Goal: Task Accomplishment & Management: Use online tool/utility

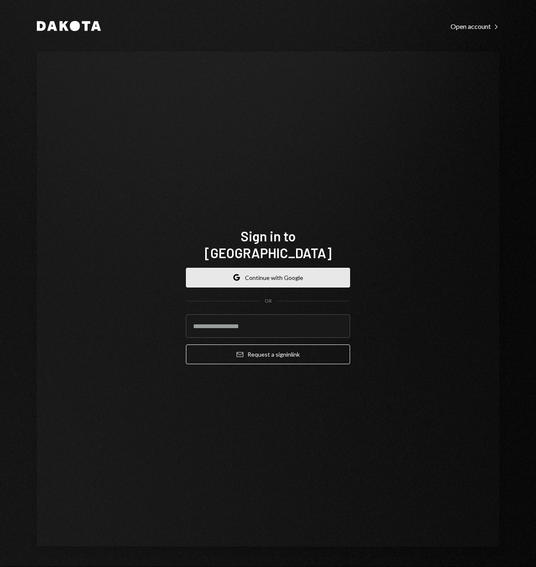
click at [283, 273] on button "Google Continue with Google" at bounding box center [268, 278] width 164 height 20
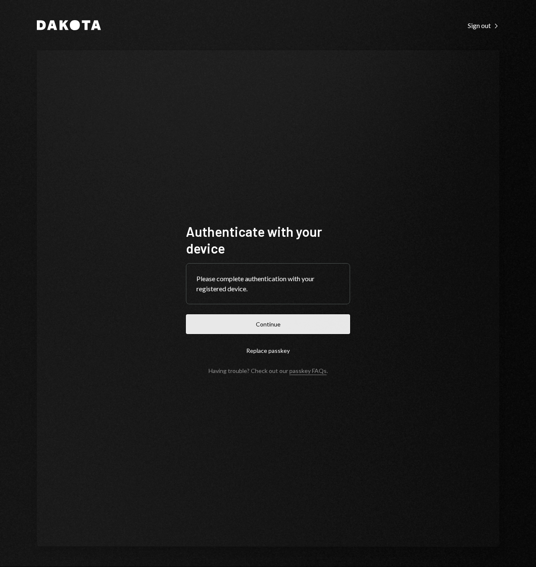
click at [296, 314] on form "Authenticate with your device Please complete authentication with your register…" at bounding box center [268, 298] width 164 height 151
click at [296, 319] on button "Continue" at bounding box center [268, 324] width 164 height 20
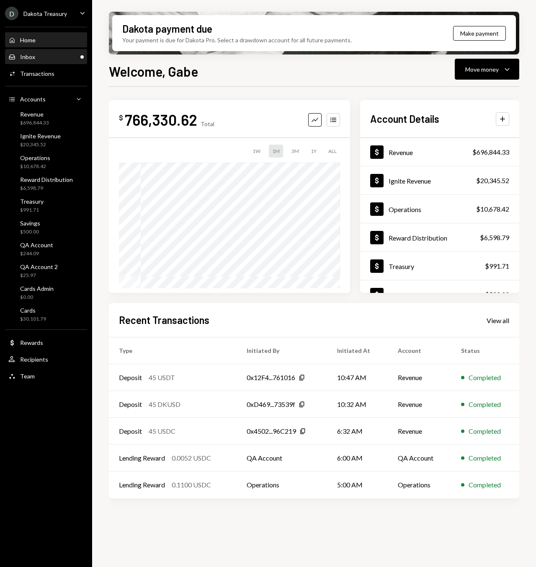
click at [52, 59] on div "Inbox Inbox" at bounding box center [45, 57] width 75 height 8
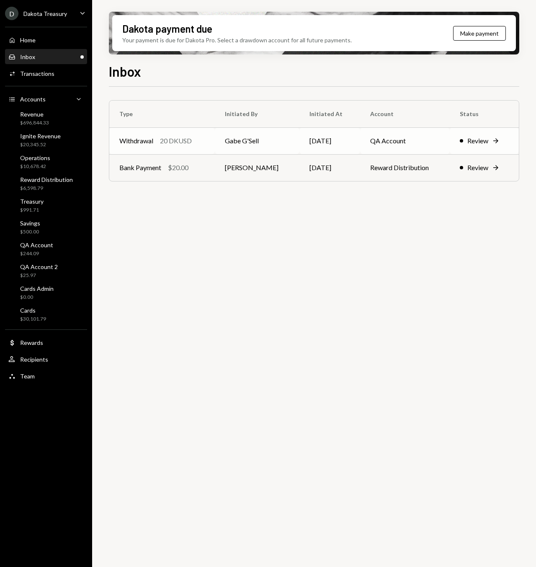
click at [164, 139] on div "20 DKUSD" at bounding box center [176, 141] width 32 height 10
click at [129, 141] on div "Withdrawal" at bounding box center [136, 141] width 34 height 10
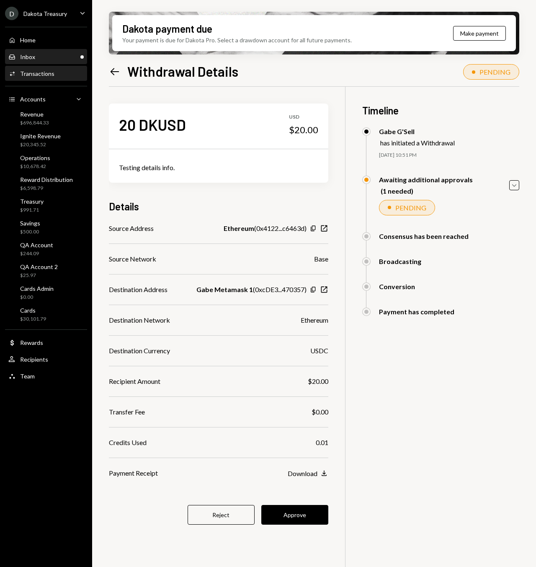
click at [47, 62] on div "Inbox Inbox" at bounding box center [45, 57] width 75 height 14
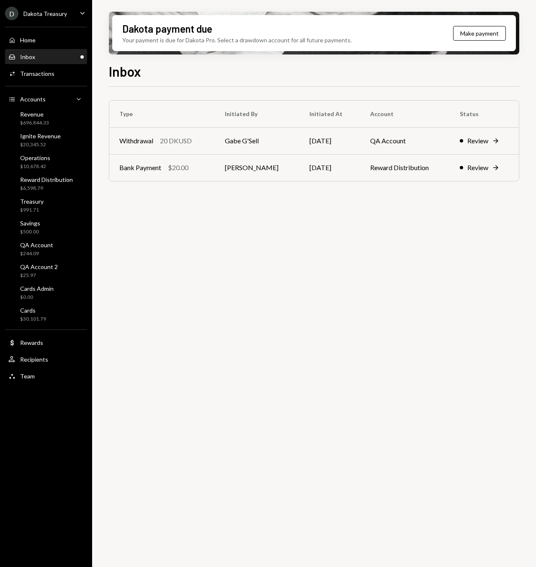
click at [145, 348] on div "Type Initiated By Initiated At Account Status Withdrawal 20 DKUSD Gabe G'Sell 0…" at bounding box center [314, 332] width 410 height 490
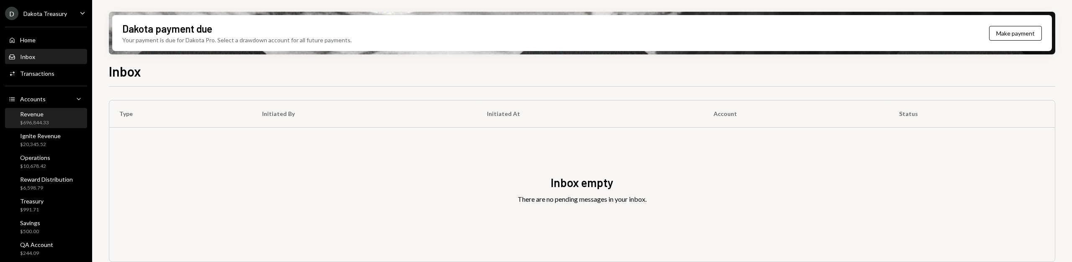
click at [31, 118] on div "Revenue $696,844.33" at bounding box center [34, 119] width 29 height 16
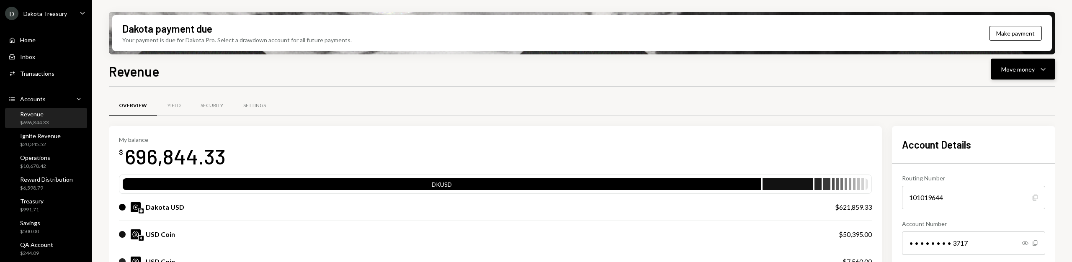
click at [536, 67] on icon "Caret Down" at bounding box center [1043, 69] width 10 height 10
click at [536, 113] on div "Transfer" at bounding box center [1016, 113] width 61 height 9
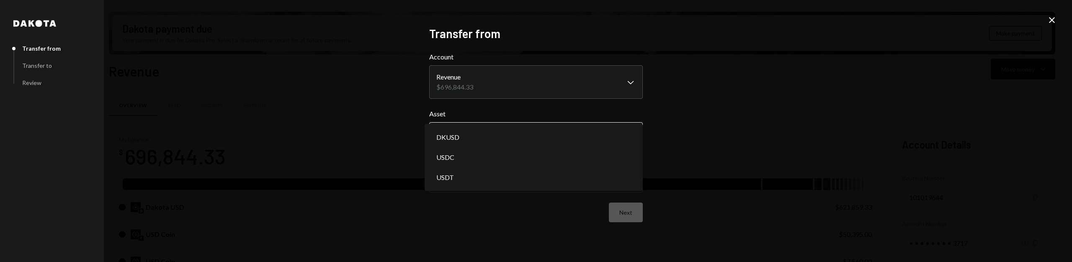
click at [487, 133] on body "D Dakota Treasury Caret Down Home Home Inbox Inbox Activities Transactions Acco…" at bounding box center [536, 131] width 1072 height 262
select select "*****"
click at [476, 186] on body "D Dakota Treasury Caret Down Home Home Inbox Inbox Activities Transactions Acco…" at bounding box center [536, 131] width 1072 height 262
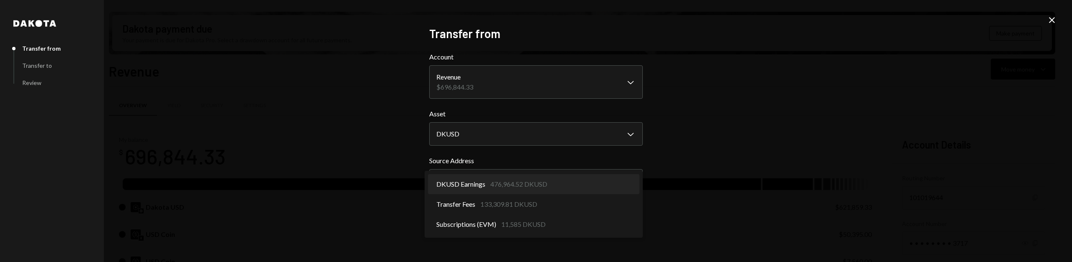
select select "**********"
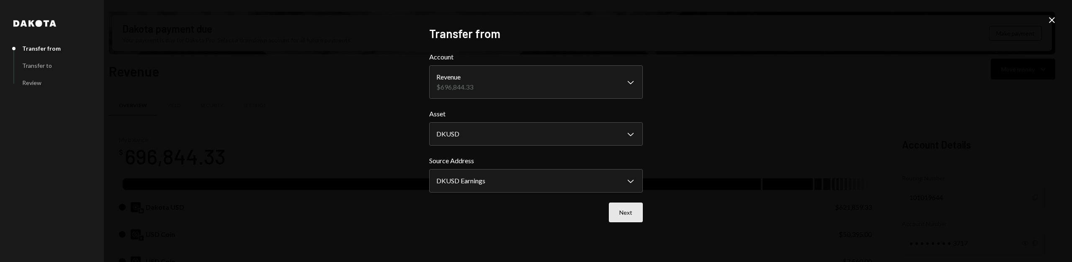
click at [536, 220] on button "Next" at bounding box center [626, 213] width 34 height 20
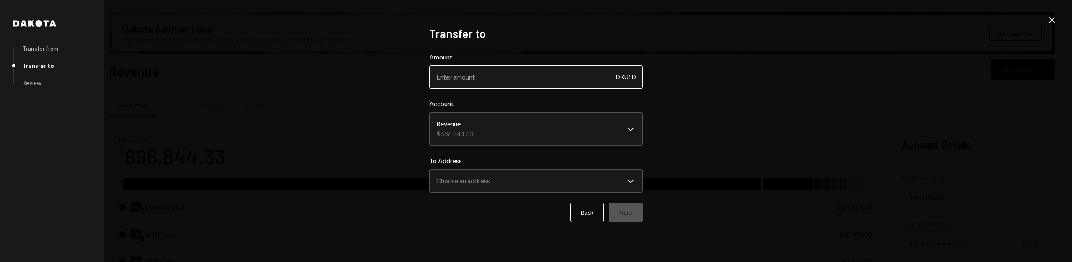
click at [498, 70] on input "Amount" at bounding box center [536, 76] width 214 height 23
type input "200000"
click at [500, 122] on body "D Dakota Treasury Caret Down Home Home Inbox Inbox Activities Transactions Acco…" at bounding box center [536, 131] width 1072 height 262
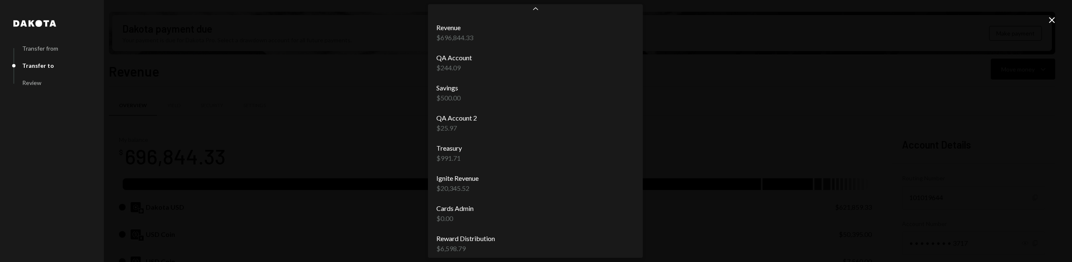
scroll to position [34, 0]
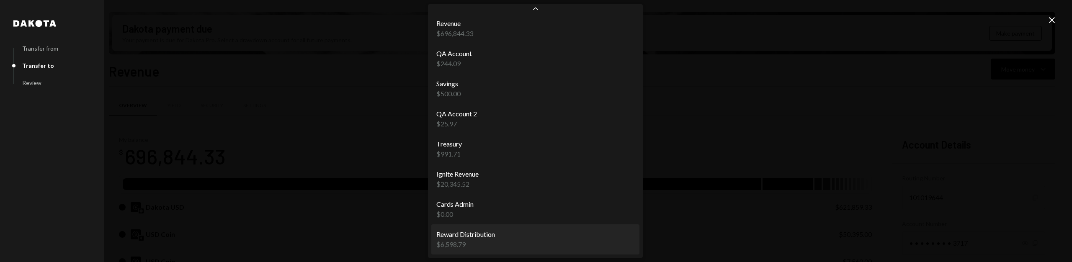
select select "**********"
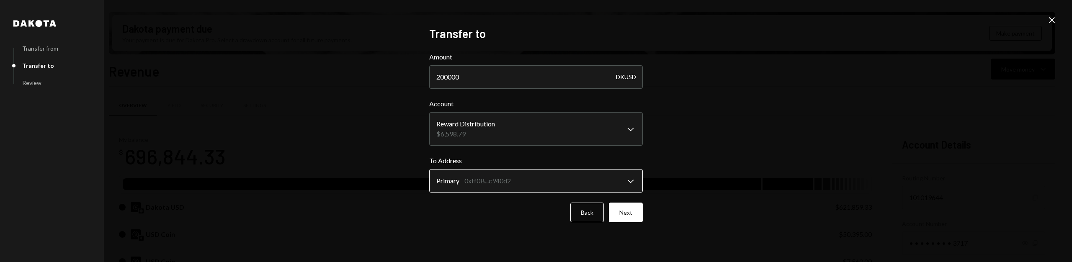
click at [489, 178] on body "D Dakota Treasury Caret Down Home Home Inbox Inbox Activities Transactions Acco…" at bounding box center [536, 131] width 1072 height 262
click at [355, 165] on div "**********" at bounding box center [536, 131] width 1072 height 262
click at [536, 217] on button "Next" at bounding box center [626, 213] width 34 height 20
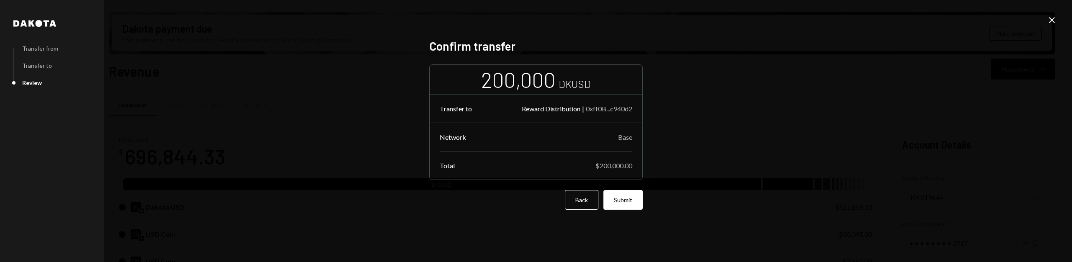
click at [633, 202] on button "Submit" at bounding box center [622, 200] width 39 height 20
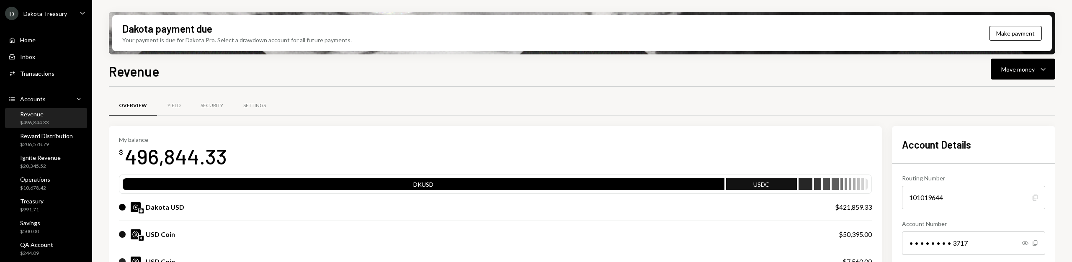
drag, startPoint x: 202, startPoint y: 76, endPoint x: 130, endPoint y: 82, distance: 72.3
click at [199, 77] on div "Revenue Move money Caret Down" at bounding box center [582, 70] width 946 height 18
click at [130, 82] on div "Revenue Move money Caret Down Overview Yield Security Settings My balance $ 496…" at bounding box center [582, 186] width 946 height 250
click at [131, 70] on h1 "Revenue" at bounding box center [134, 71] width 50 height 17
click at [157, 30] on div "Dakota payment due" at bounding box center [167, 29] width 90 height 14
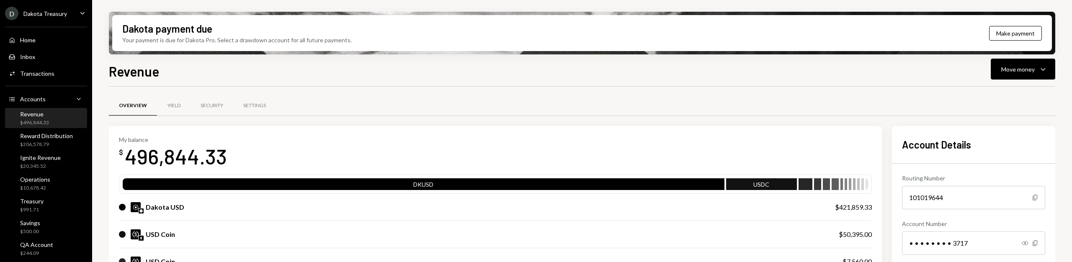
click at [123, 62] on div "Revenue Move money Caret Down" at bounding box center [582, 70] width 946 height 18
click at [112, 75] on h1 "Revenue" at bounding box center [134, 71] width 50 height 17
click at [125, 71] on h1 "Revenue" at bounding box center [134, 71] width 50 height 17
click at [187, 30] on div "Dakota payment due" at bounding box center [167, 29] width 90 height 14
click at [177, 41] on div "Your payment is due for Dakota Pro. Select a drawdown account for all future pa…" at bounding box center [236, 40] width 229 height 9
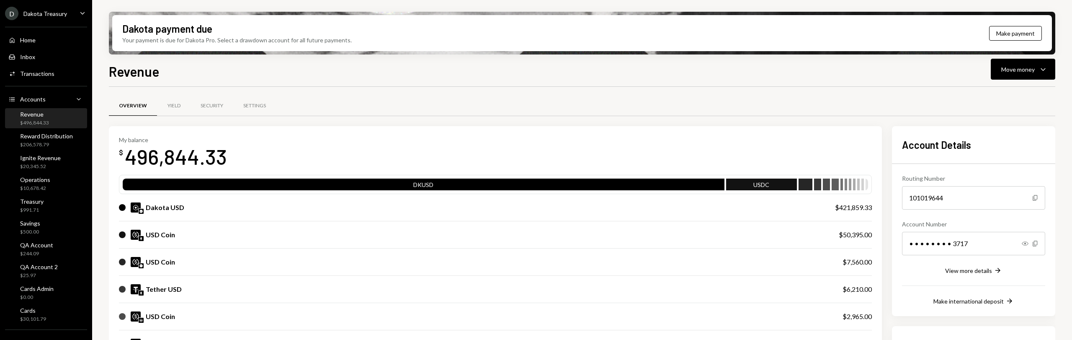
click at [397, 85] on div "Revenue Move money Caret Down Overview Yield Security Settings My balance $ 496…" at bounding box center [582, 225] width 946 height 328
click at [199, 44] on div "Your payment is due for Dakota Pro. Select a drawdown account for all future pa…" at bounding box center [236, 40] width 229 height 9
click at [196, 41] on div "Your payment is due for Dakota Pro. Select a drawdown account for all future pa…" at bounding box center [236, 40] width 229 height 9
click at [128, 32] on div "Dakota payment due" at bounding box center [167, 29] width 90 height 14
click at [378, 86] on div "Revenue Move money Caret Down Overview Yield Security Settings My balance $ 496…" at bounding box center [582, 225] width 946 height 328
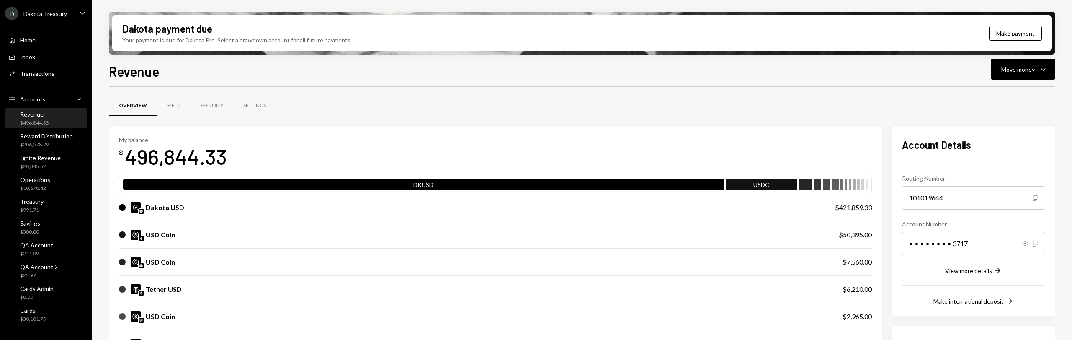
click at [113, 64] on h1 "Revenue" at bounding box center [134, 71] width 50 height 17
click at [219, 72] on div "Revenue Move money Caret Down" at bounding box center [582, 70] width 946 height 18
click at [127, 41] on div "Your payment is due for Dakota Pro. Select a drawdown account for all future pa…" at bounding box center [236, 40] width 229 height 9
click at [131, 32] on div "Dakota payment due" at bounding box center [167, 29] width 90 height 14
click at [203, 57] on div "Dakota payment due Your payment is due for Dakota Pro. Select a drawdown accoun…" at bounding box center [582, 170] width 980 height 340
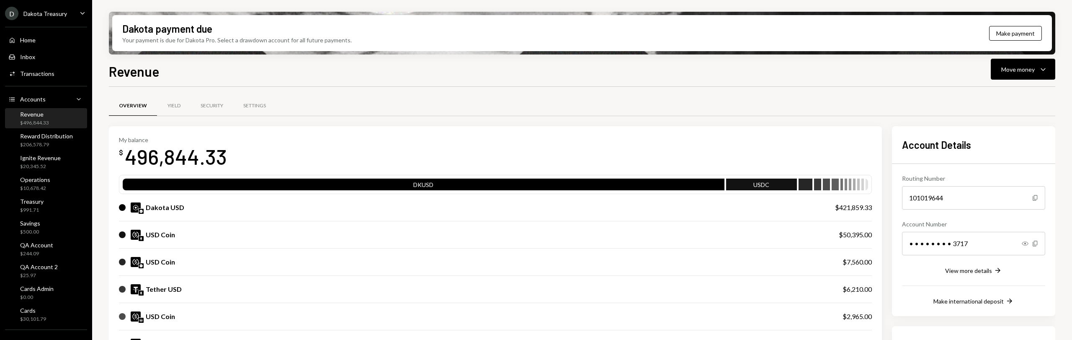
click at [128, 41] on div "Your payment is due for Dakota Pro. Select a drawdown account for all future pa…" at bounding box center [236, 40] width 229 height 9
click at [152, 39] on div "Your payment is due for Dakota Pro. Select a drawdown account for all future pa…" at bounding box center [236, 40] width 229 height 9
click at [242, 72] on div "Revenue Move money Caret Down" at bounding box center [582, 70] width 946 height 18
click at [145, 72] on h1 "Revenue" at bounding box center [134, 71] width 50 height 17
click at [209, 73] on div "Revenue Move money Caret Down" at bounding box center [582, 70] width 946 height 18
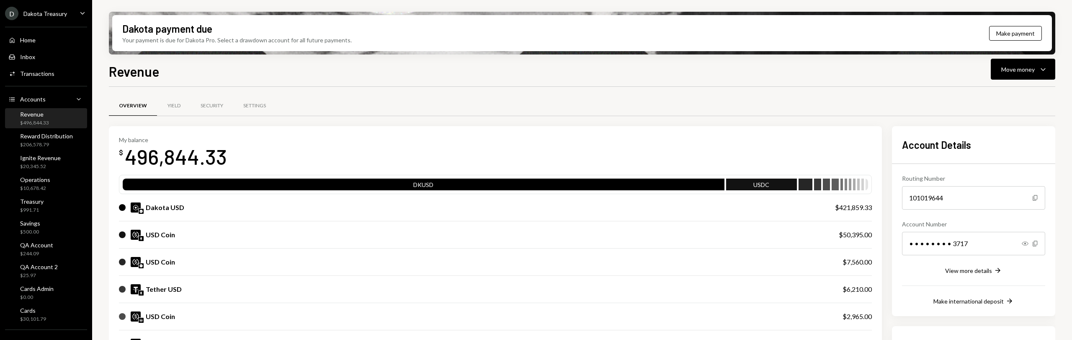
click at [283, 75] on div "Revenue Move money Caret Down" at bounding box center [582, 70] width 946 height 18
click at [121, 75] on h1 "Revenue" at bounding box center [134, 71] width 50 height 17
click at [280, 74] on div "Revenue Move money Caret Down" at bounding box center [582, 70] width 946 height 18
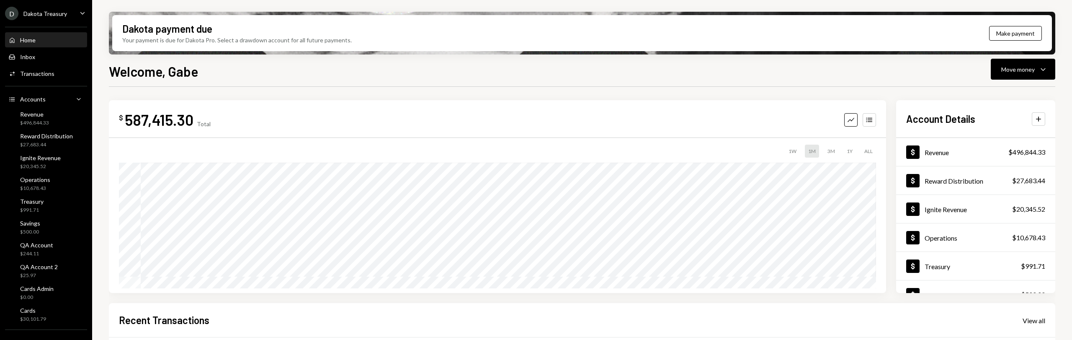
click at [289, 78] on div "Welcome, Gabe Move money Caret Down" at bounding box center [582, 70] width 946 height 18
click at [52, 59] on div "Inbox Inbox" at bounding box center [45, 57] width 75 height 8
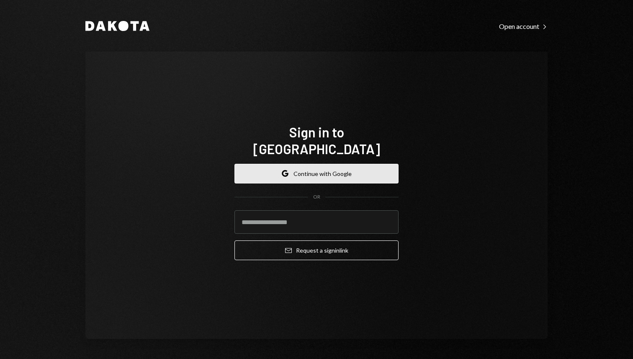
click at [329, 168] on button "Google Continue with Google" at bounding box center [316, 174] width 164 height 20
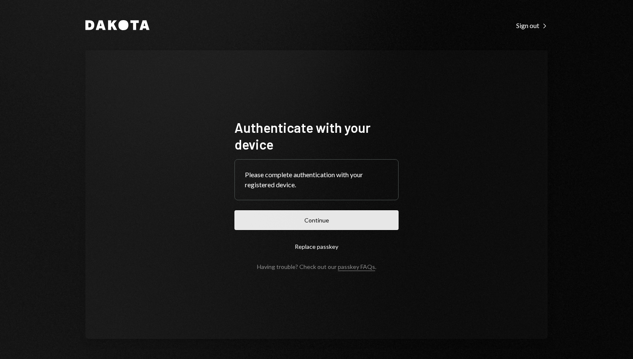
click at [332, 216] on button "Continue" at bounding box center [316, 220] width 164 height 20
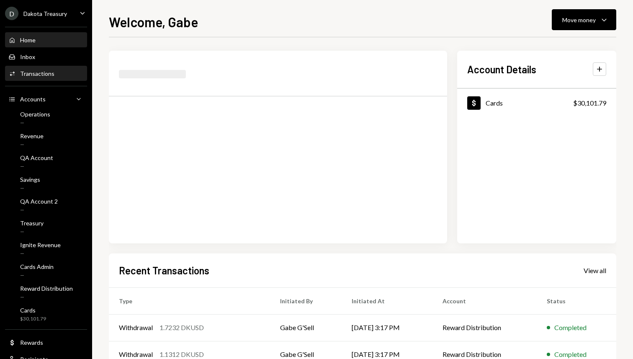
click at [46, 74] on div "Transactions" at bounding box center [37, 73] width 34 height 7
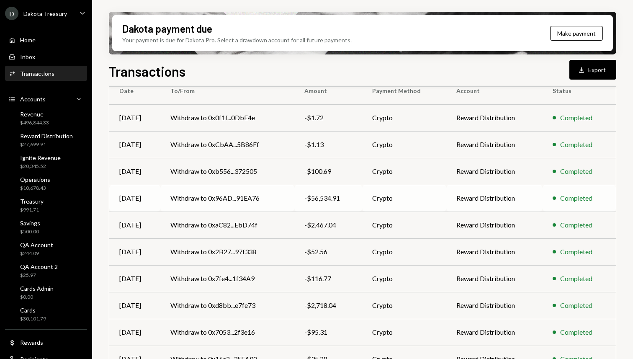
scroll to position [118, 0]
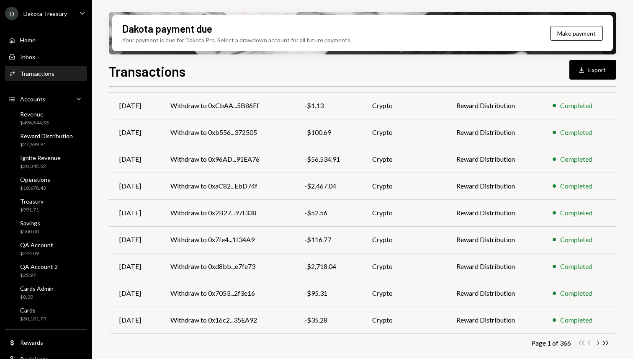
click at [599, 342] on icon "Chevron Right" at bounding box center [598, 343] width 8 height 8
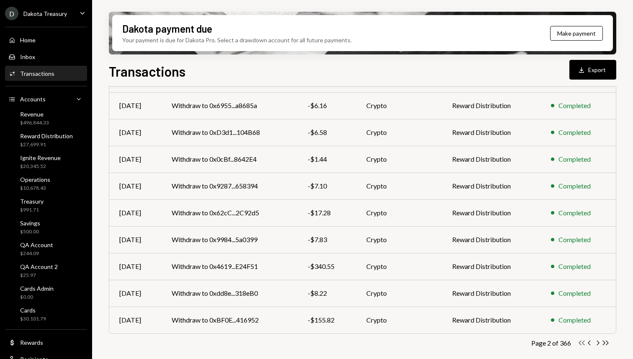
click at [581, 341] on icon "Double Arrow Left" at bounding box center [582, 343] width 8 height 8
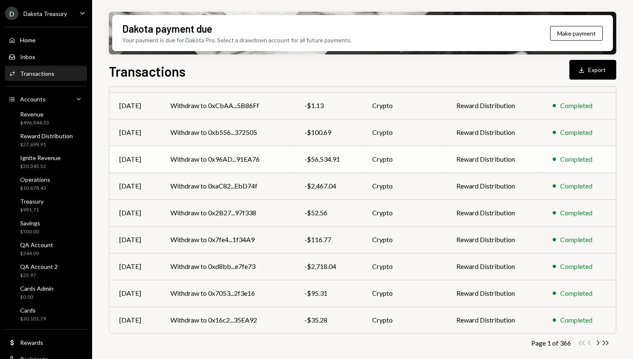
scroll to position [0, 0]
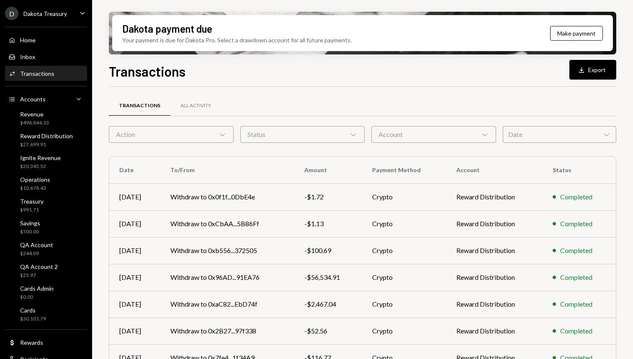
click at [330, 76] on div "Transactions Download Export" at bounding box center [363, 70] width 508 height 18
click at [53, 134] on div "Reward Distribution" at bounding box center [46, 135] width 53 height 7
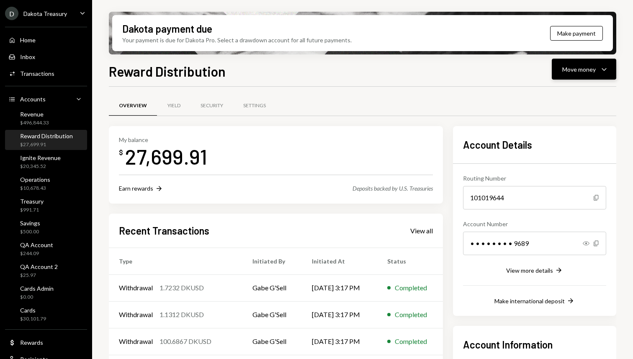
click at [583, 69] on div "Move money" at bounding box center [578, 69] width 33 height 9
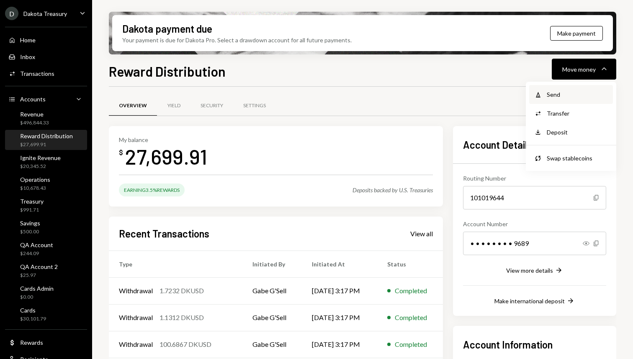
click at [566, 93] on div "Send" at bounding box center [577, 94] width 61 height 9
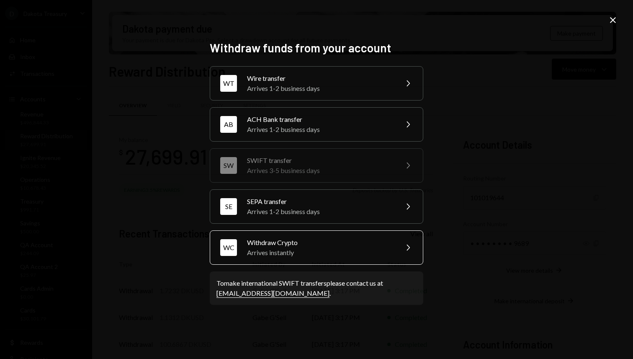
click at [325, 253] on div "Arrives instantly" at bounding box center [320, 252] width 146 height 10
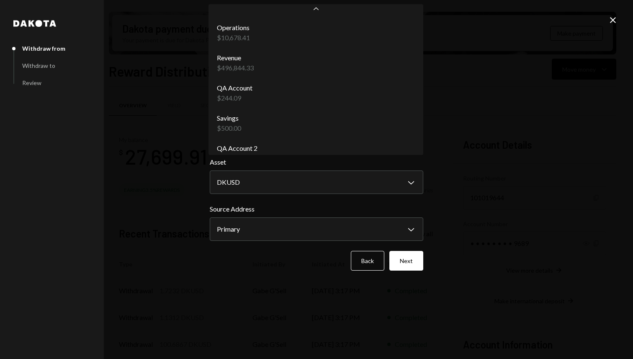
click at [281, 134] on body "D Dakota Treasury Caret Down Home Home Inbox Inbox Activities Transactions Acco…" at bounding box center [316, 179] width 633 height 359
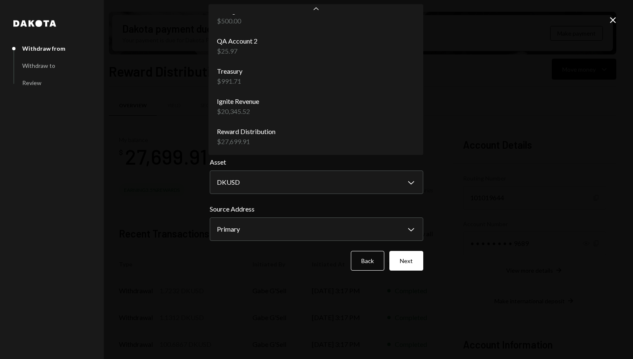
click at [168, 134] on div "**********" at bounding box center [316, 179] width 633 height 359
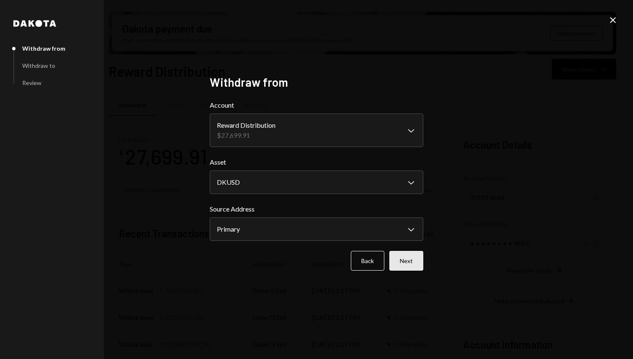
click at [404, 265] on button "Next" at bounding box center [406, 261] width 34 height 20
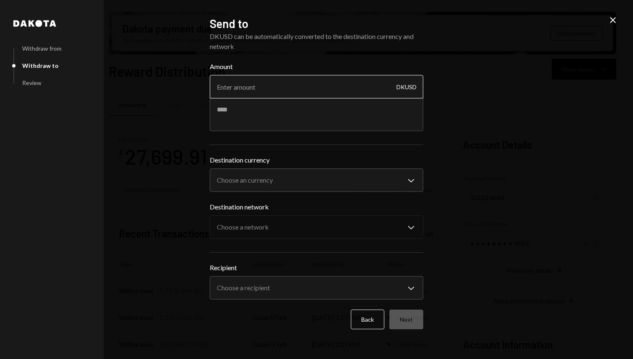
click at [280, 85] on input "Amount" at bounding box center [317, 86] width 214 height 23
click at [283, 85] on input "Amount" at bounding box center [317, 86] width 214 height 23
paste input "16.472336000000013"
click at [272, 113] on div "Amount 16.472336000000013 DKUSD" at bounding box center [317, 97] width 214 height 70
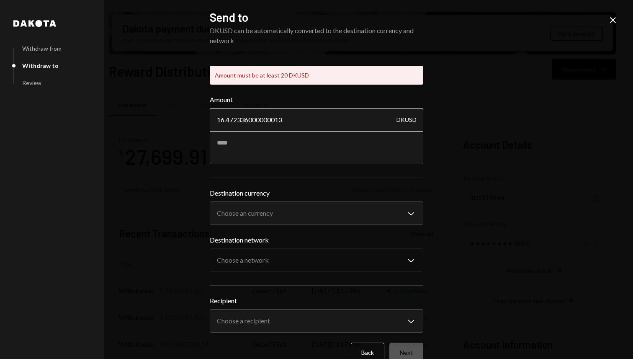
click at [317, 119] on input "16.472336000000013" at bounding box center [317, 119] width 214 height 23
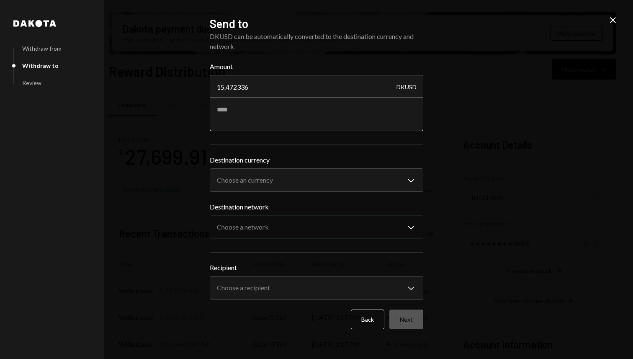
paste input "6.472336000000013"
type input "16.472336000000013"
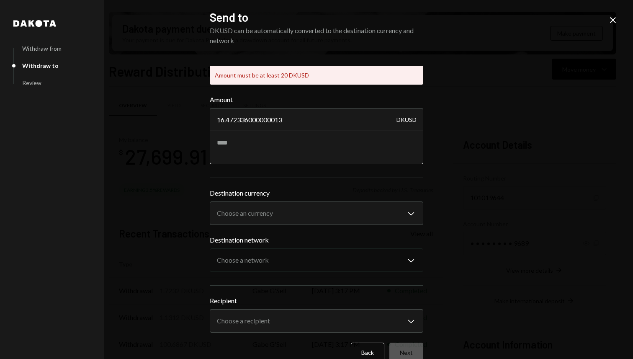
click at [277, 121] on div "Amount 16.472336000000013 DKUSD" at bounding box center [317, 130] width 214 height 70
click at [278, 144] on textarea at bounding box center [317, 147] width 214 height 33
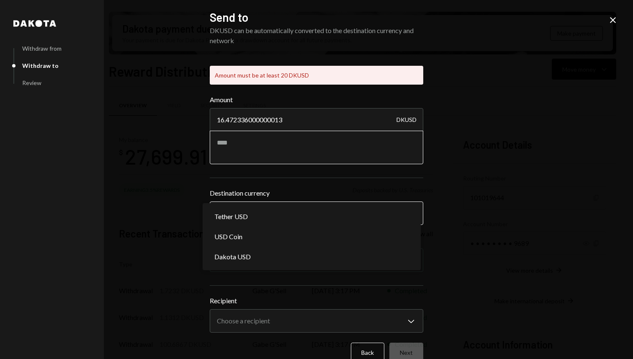
click at [286, 211] on body "D Dakota Treasury Caret Down Home Home Inbox Inbox Activities Transactions Acco…" at bounding box center [316, 179] width 633 height 359
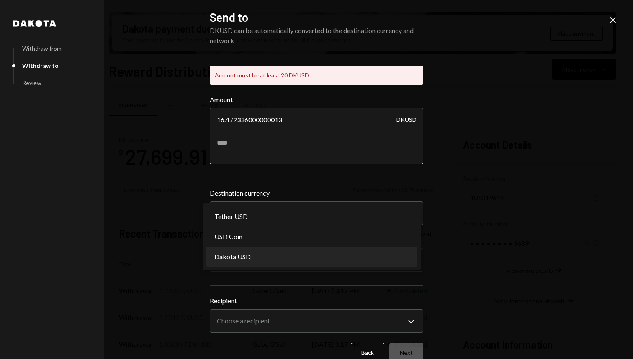
select select "*****"
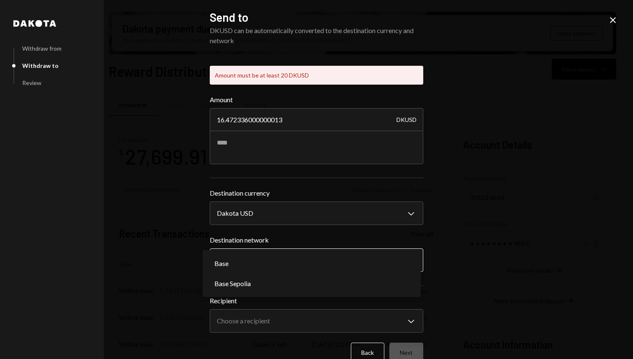
click at [286, 256] on body "D Dakota Treasury Caret Down Home Home Inbox Inbox Activities Transactions Acco…" at bounding box center [316, 179] width 633 height 359
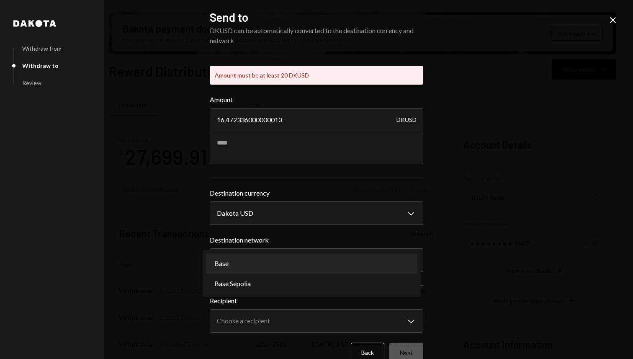
select select "**********"
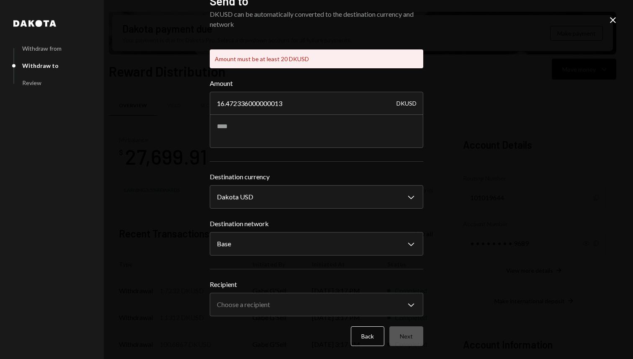
scroll to position [16, 0]
click at [268, 299] on body "D Dakota Treasury Caret Down Home Home Inbox Inbox Activities Transactions Acco…" at bounding box center [316, 179] width 633 height 359
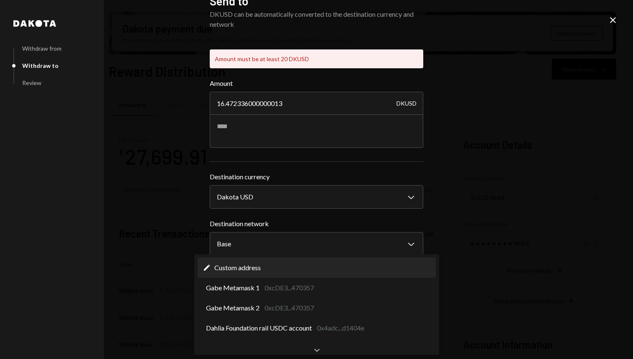
select select "**********"
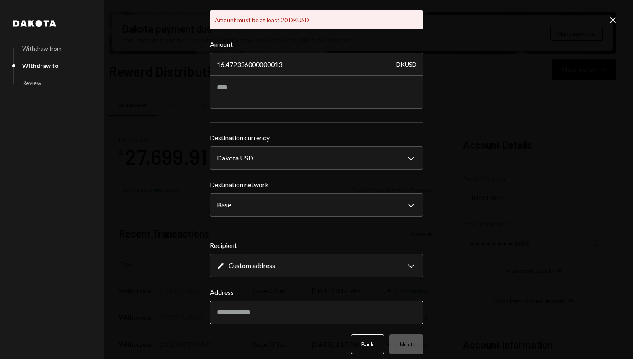
scroll to position [63, 0]
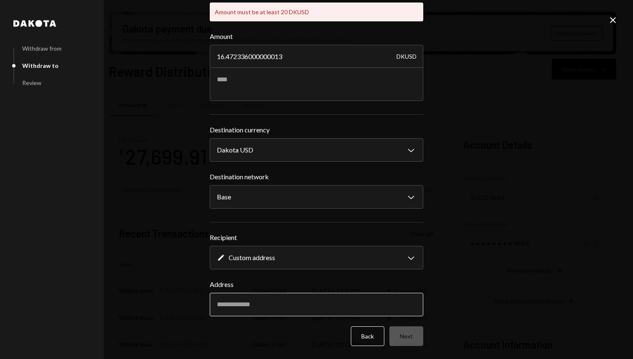
click at [237, 304] on input "Address" at bounding box center [317, 304] width 214 height 23
paste input "**********"
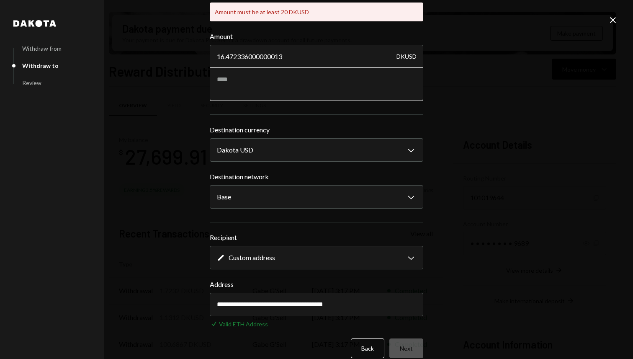
type input "**********"
click at [283, 89] on textarea at bounding box center [317, 83] width 214 height 33
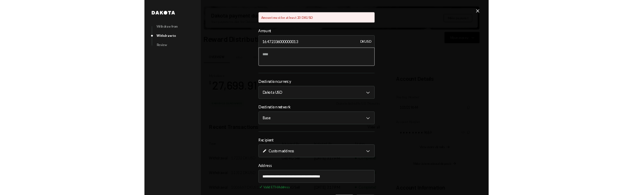
scroll to position [0, 0]
